Goal: Task Accomplishment & Management: Manage account settings

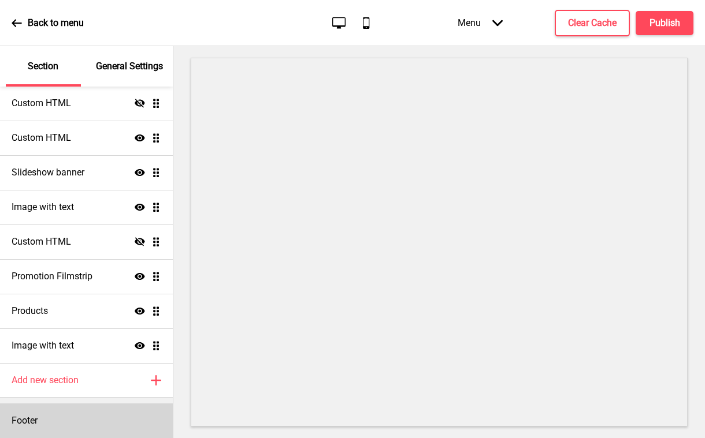
click at [72, 421] on div "Footer" at bounding box center [86, 421] width 173 height 35
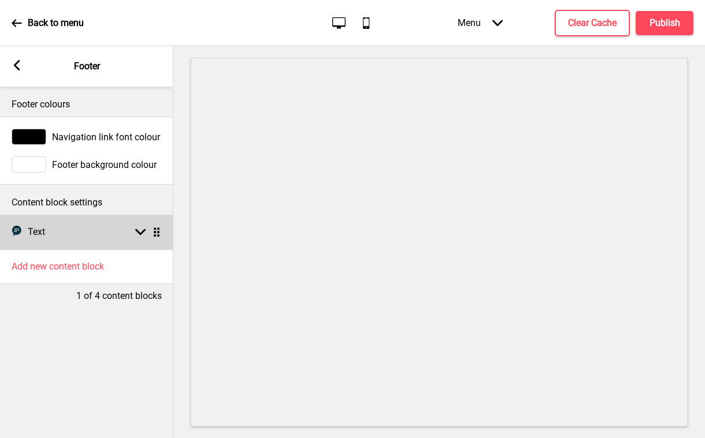
click at [121, 235] on div "Text Text Arrow down Drag" at bounding box center [86, 232] width 173 height 35
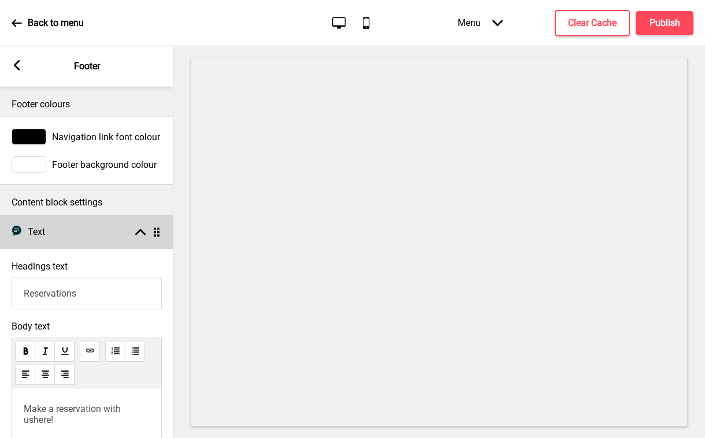
click at [131, 232] on div "Arrow up Drag" at bounding box center [145, 232] width 32 height 10
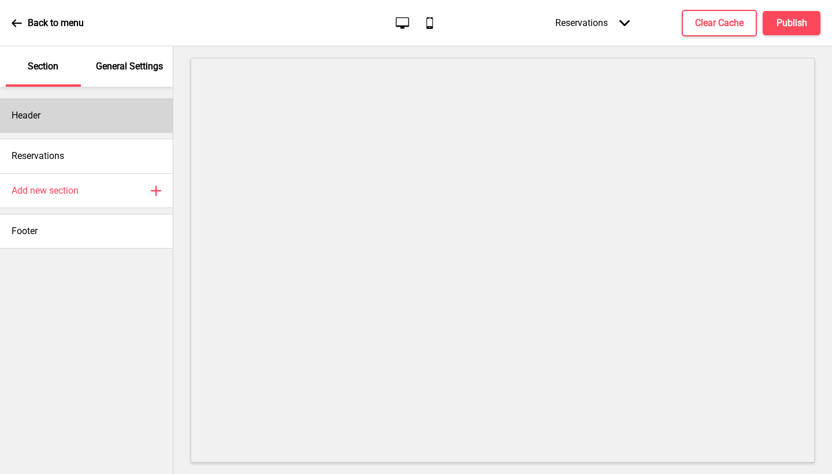
click at [90, 118] on div "Header" at bounding box center [86, 115] width 173 height 35
select select "Playfair Display"
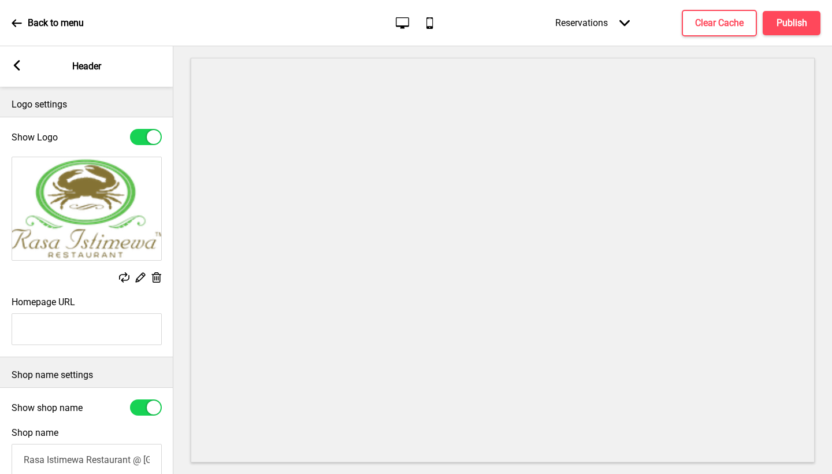
click at [16, 65] on icon at bounding box center [17, 65] width 6 height 10
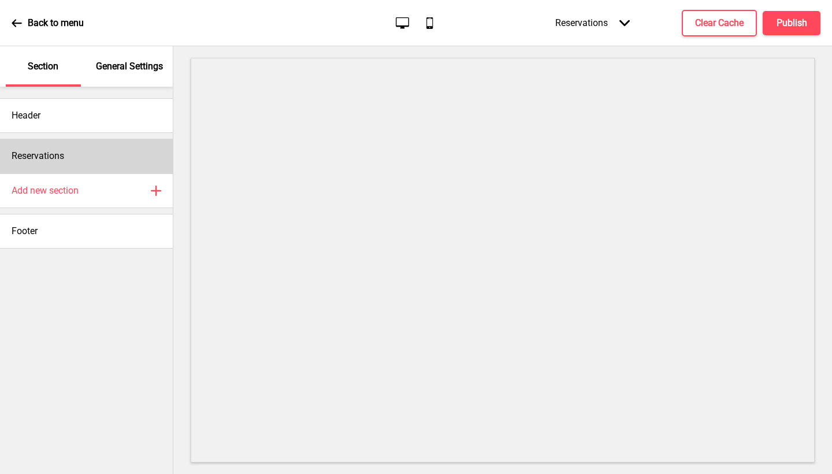
click at [84, 158] on div "Reservations" at bounding box center [86, 156] width 173 height 35
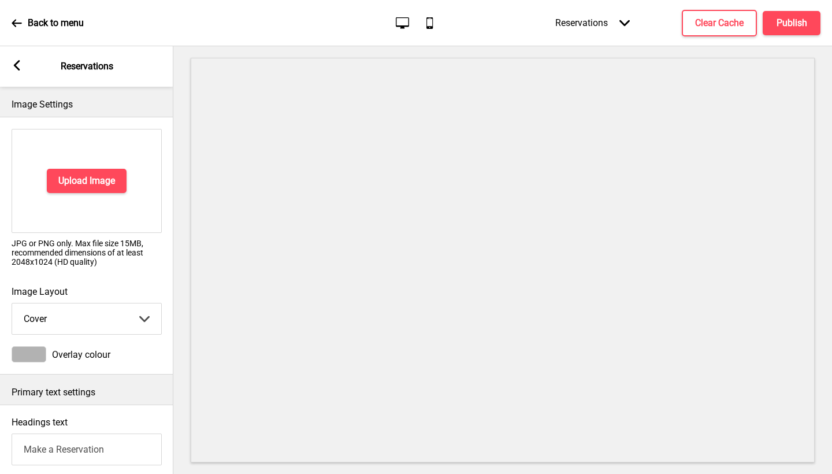
click at [14, 67] on rect at bounding box center [17, 65] width 10 height 10
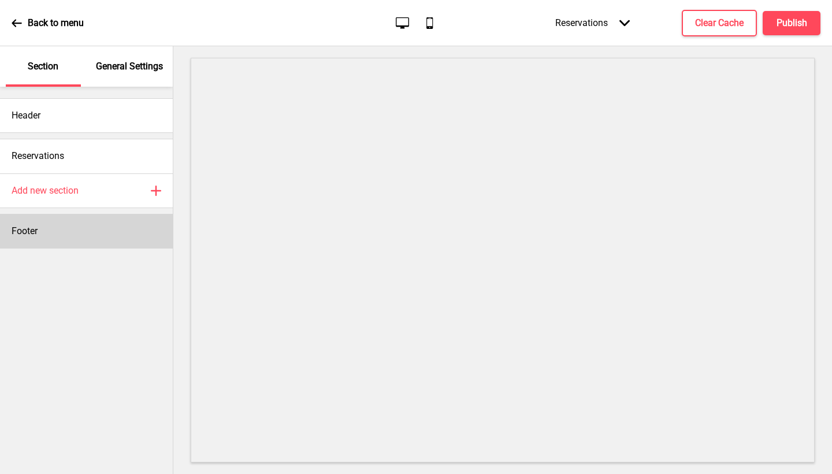
click at [95, 225] on div "Footer" at bounding box center [86, 231] width 173 height 35
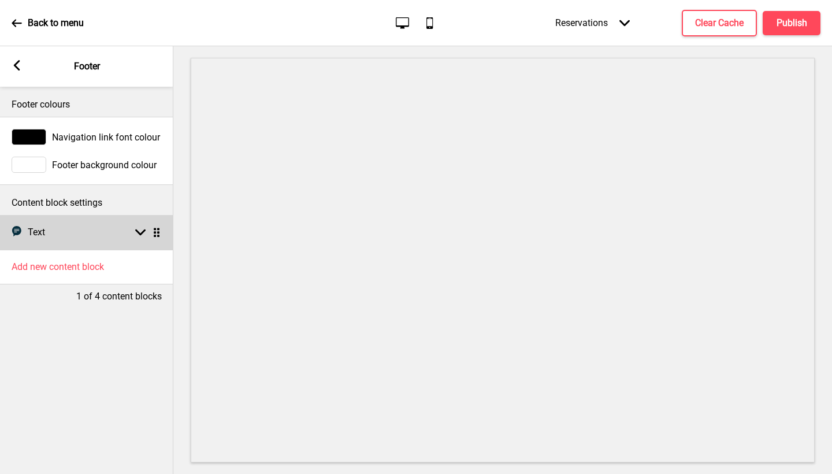
click at [105, 232] on div "Text Text Arrow down Drag" at bounding box center [86, 232] width 173 height 35
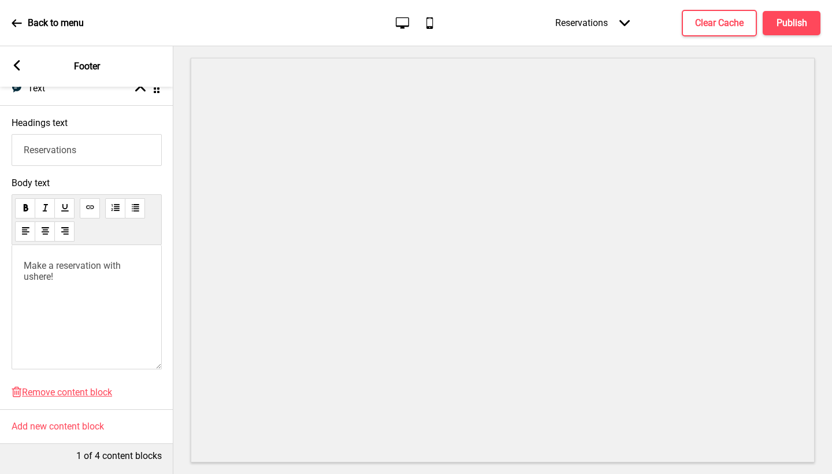
scroll to position [144, 0]
